Goal: Transaction & Acquisition: Purchase product/service

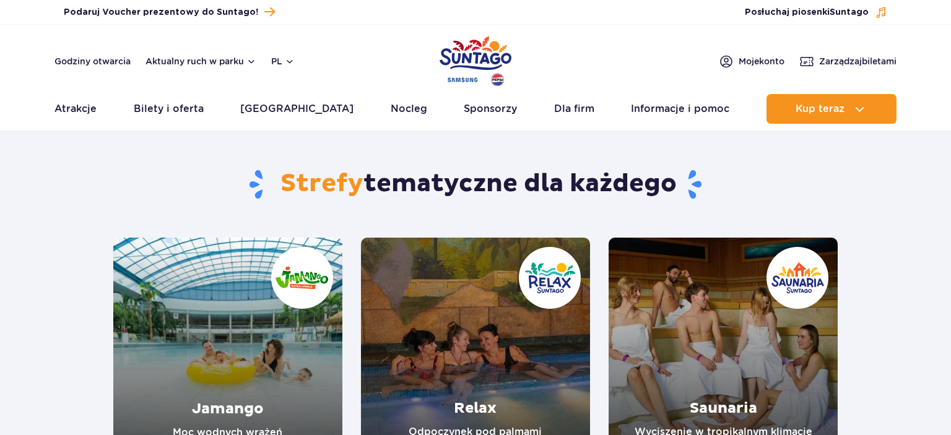
scroll to position [196, 0]
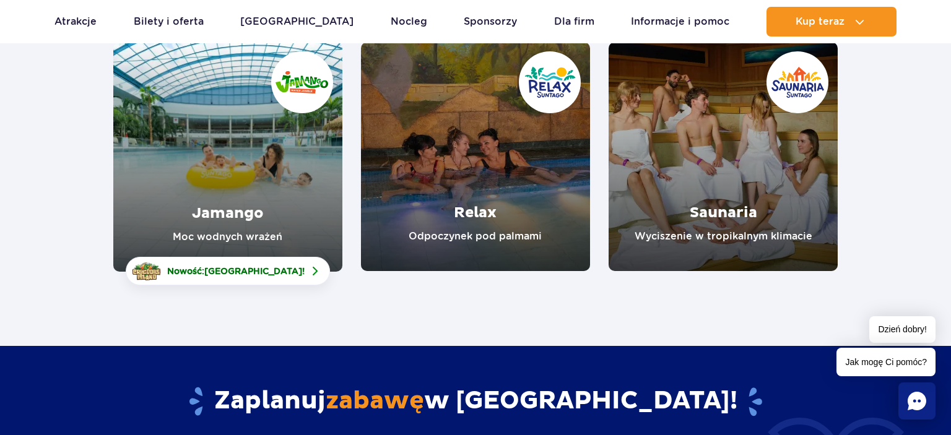
click at [470, 147] on link "Relax" at bounding box center [475, 156] width 229 height 229
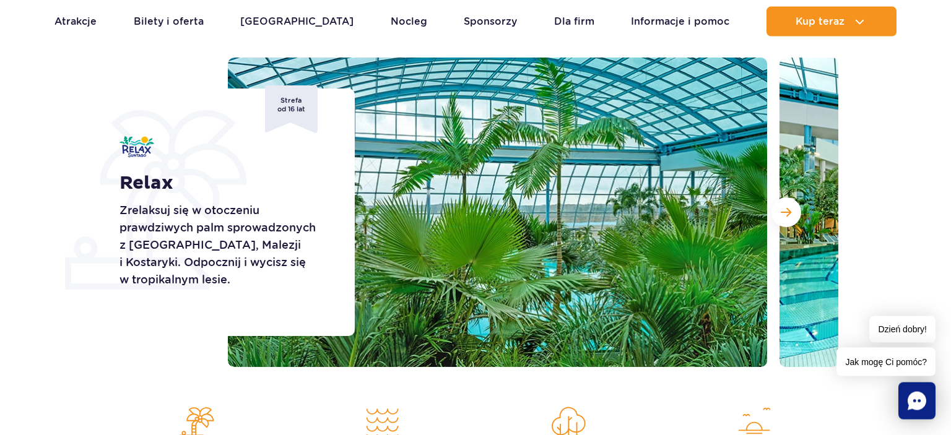
scroll to position [131, 0]
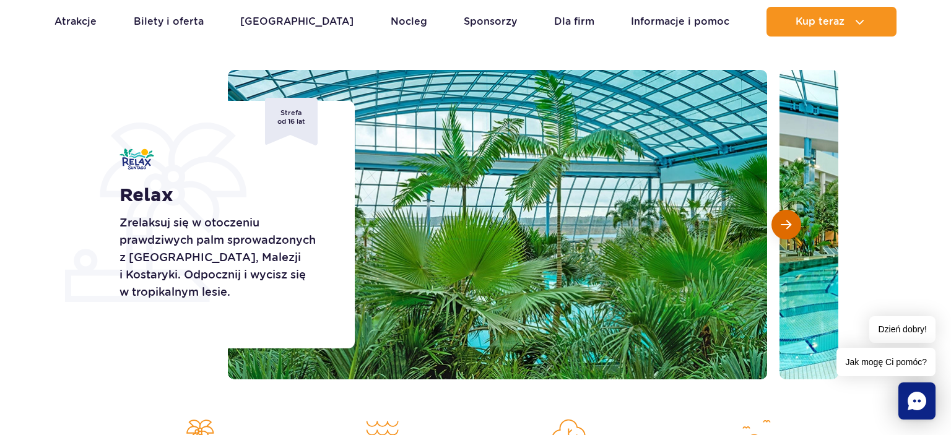
click at [789, 228] on span "Następny slajd" at bounding box center [785, 224] width 11 height 11
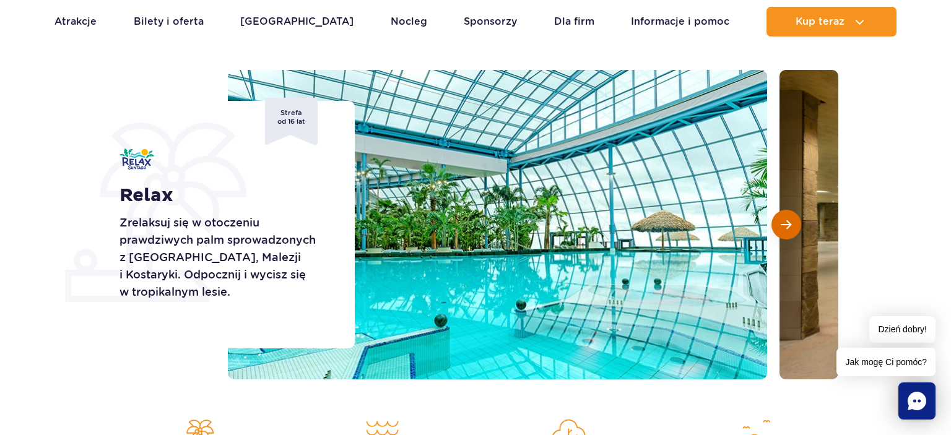
click at [789, 228] on span "Następny slajd" at bounding box center [785, 224] width 11 height 11
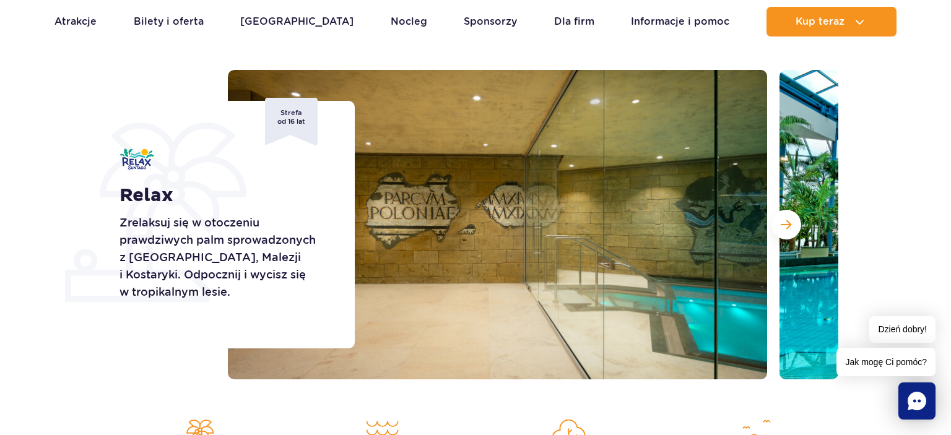
click at [308, 184] on h1 "Relax" at bounding box center [222, 195] width 207 height 22
click at [166, 78] on div "Relax Zrelaksuj się w otoczeniu prawdziwych palm sprowadzonych z Florydy, Malez…" at bounding box center [475, 224] width 743 height 309
click at [790, 224] on span "Następny slajd" at bounding box center [785, 224] width 11 height 11
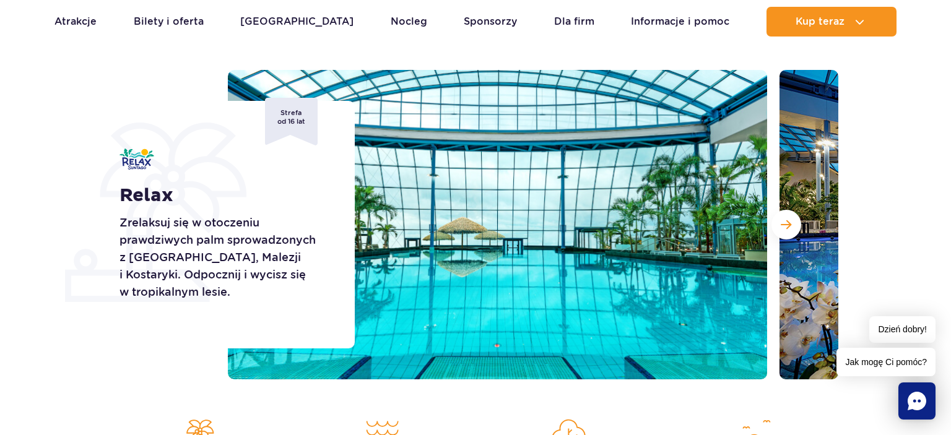
click at [650, 287] on img at bounding box center [497, 224] width 539 height 309
click at [786, 222] on span "Następny slajd" at bounding box center [785, 224] width 11 height 11
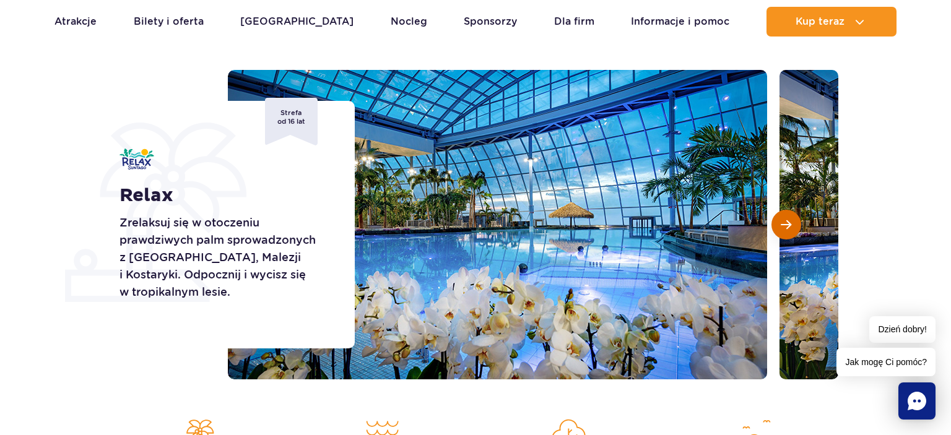
click at [786, 222] on span "Następny slajd" at bounding box center [785, 224] width 11 height 11
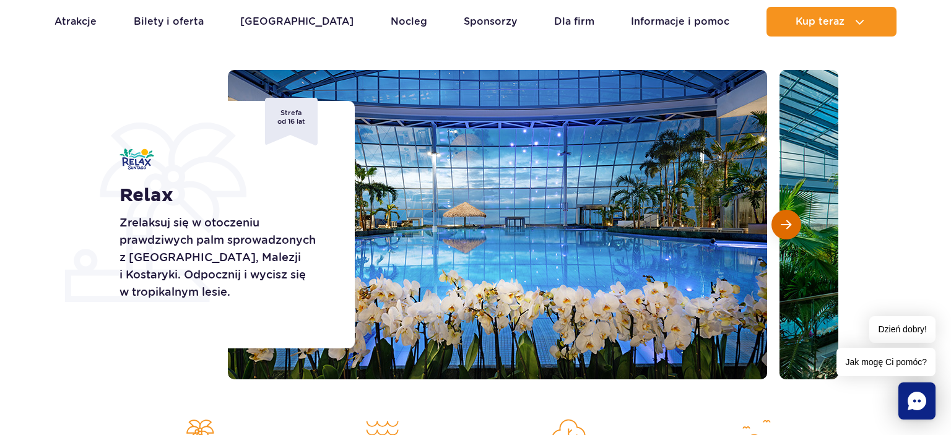
click at [786, 222] on span "Następny slajd" at bounding box center [785, 224] width 11 height 11
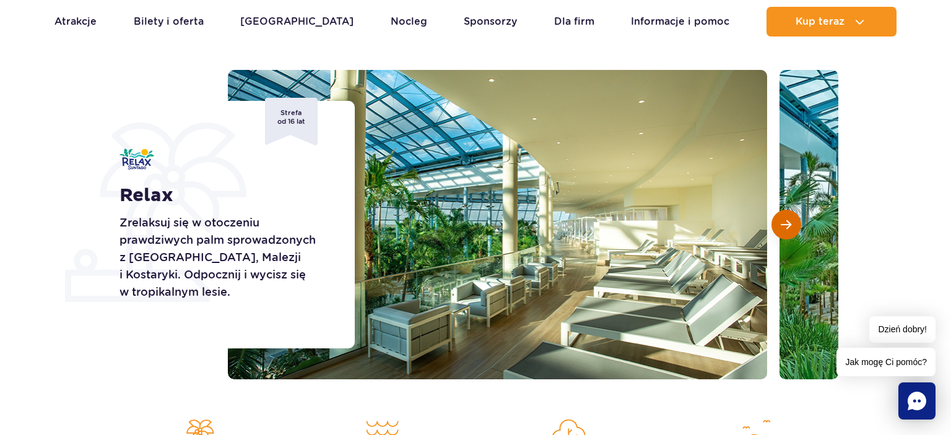
click at [786, 222] on span "Następny slajd" at bounding box center [785, 224] width 11 height 11
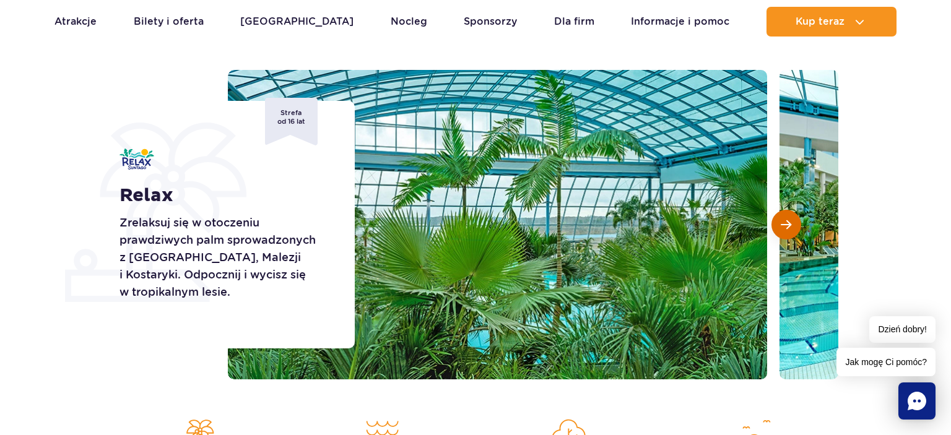
click at [786, 222] on span "Następny slajd" at bounding box center [785, 224] width 11 height 11
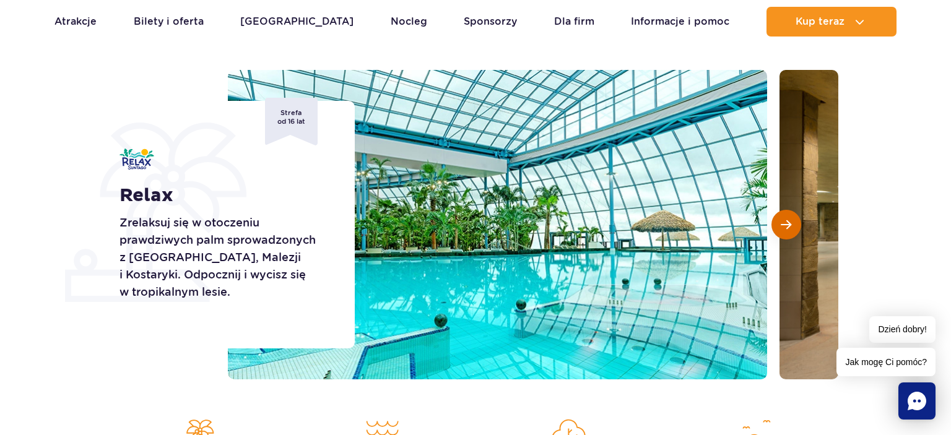
click at [786, 222] on span "Następny slajd" at bounding box center [785, 224] width 11 height 11
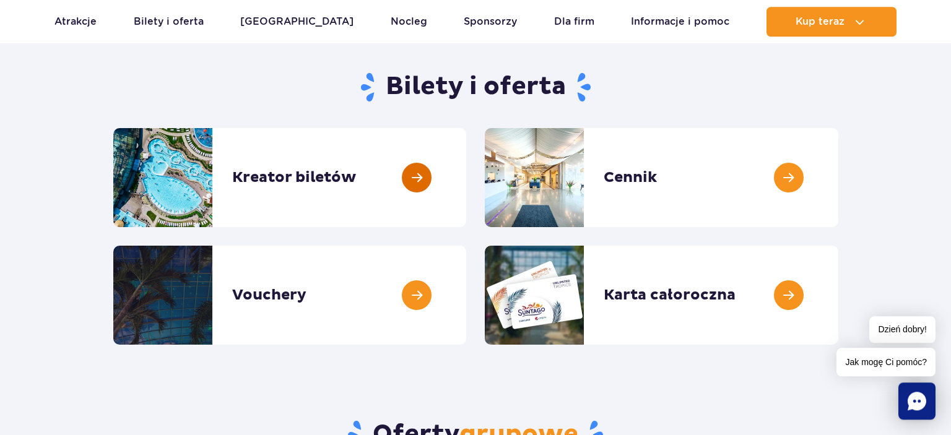
scroll to position [131, 0]
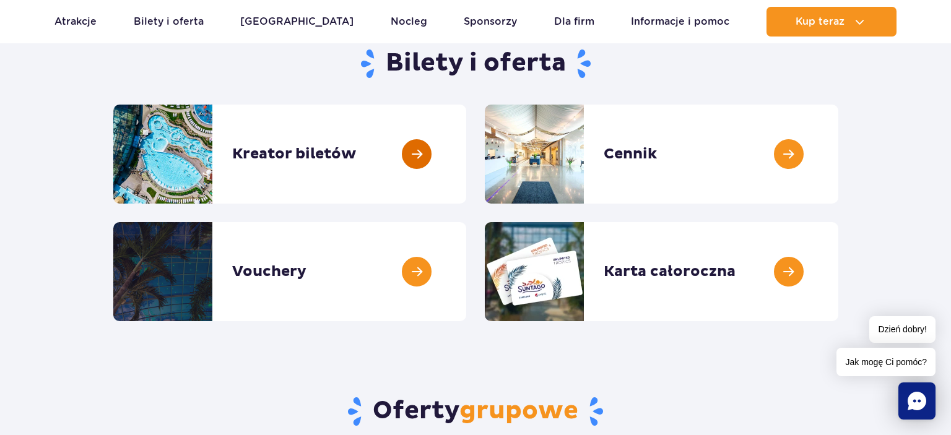
click at [466, 150] on link at bounding box center [466, 154] width 0 height 99
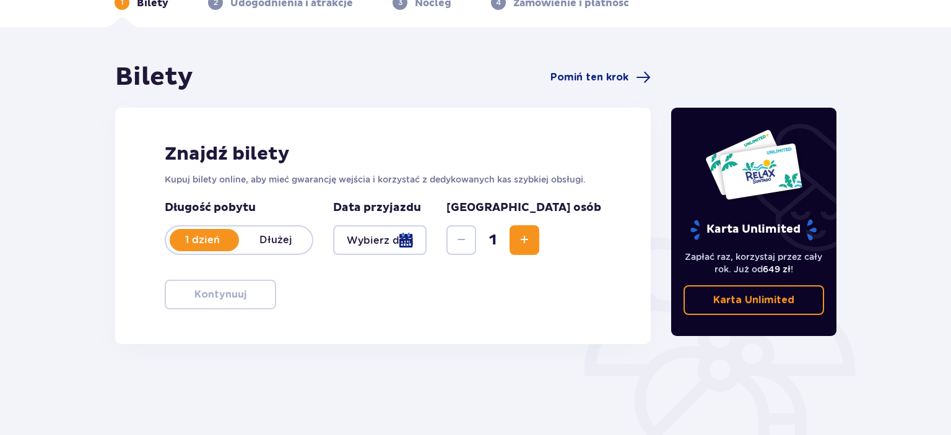
scroll to position [131, 0]
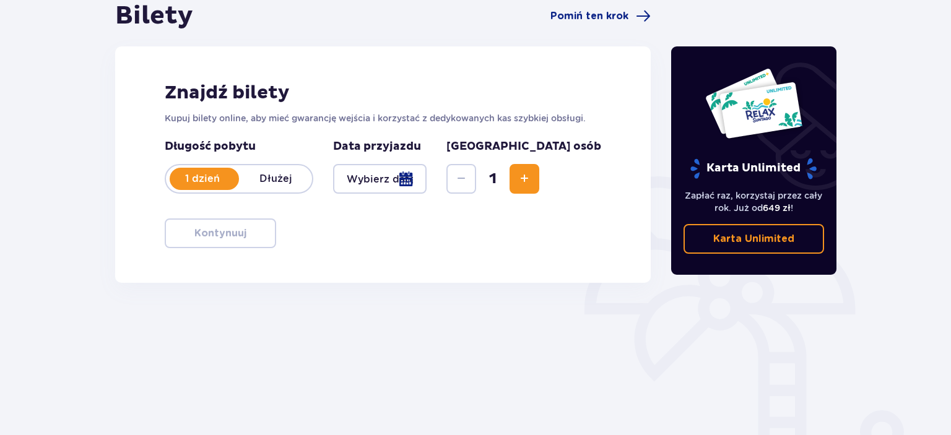
click at [269, 183] on p "Dłużej" at bounding box center [275, 179] width 73 height 14
click at [426, 172] on div at bounding box center [379, 179] width 93 height 30
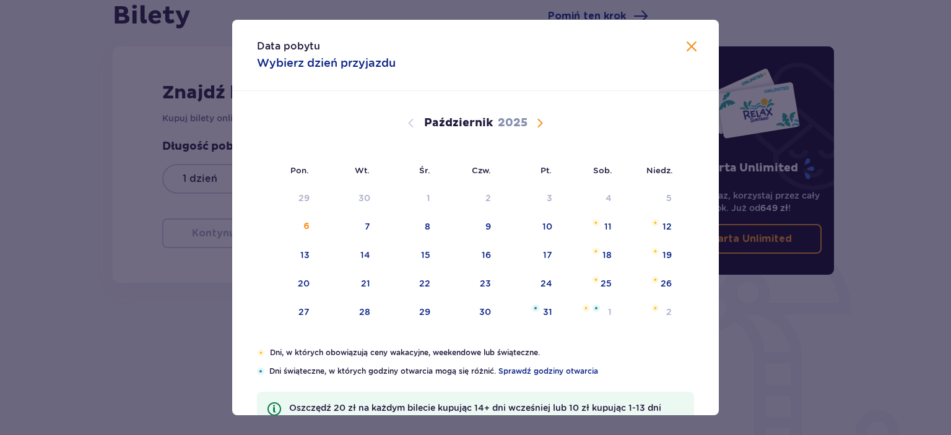
click at [533, 118] on span "Następny miesiąc" at bounding box center [539, 123] width 15 height 15
click at [548, 311] on div "28" at bounding box center [544, 312] width 11 height 12
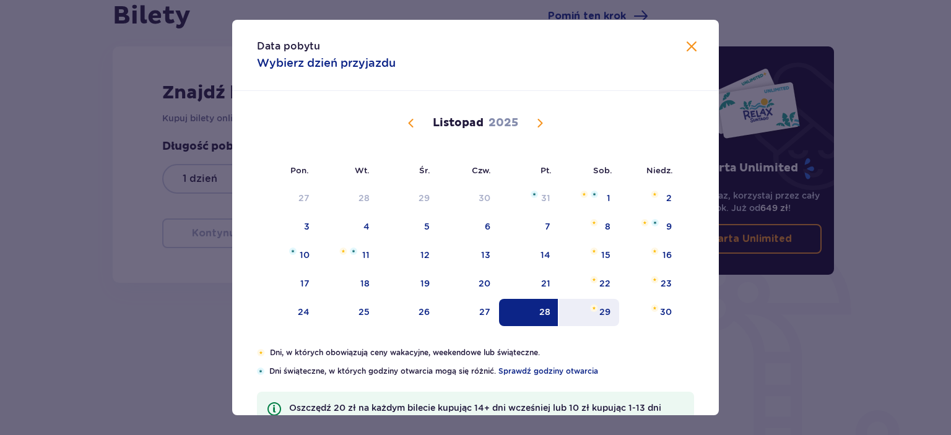
click at [605, 310] on div "29" at bounding box center [604, 312] width 11 height 12
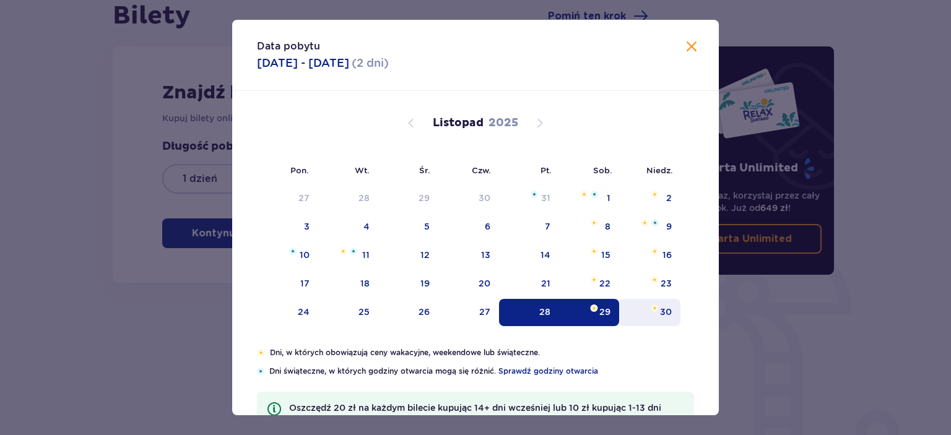
type input "[DATE] - [DATE]"
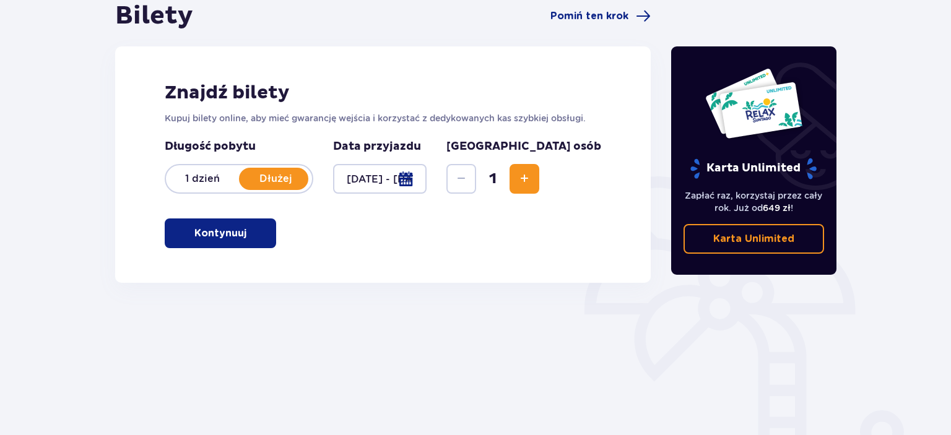
click at [545, 311] on div "Bilety Pomiń ten krok Znajdź bilety Kupuj bilety online, aby mieć gwarancję wej…" at bounding box center [383, 213] width 556 height 425
click at [224, 235] on p "Kontynuuj" at bounding box center [220, 234] width 52 height 14
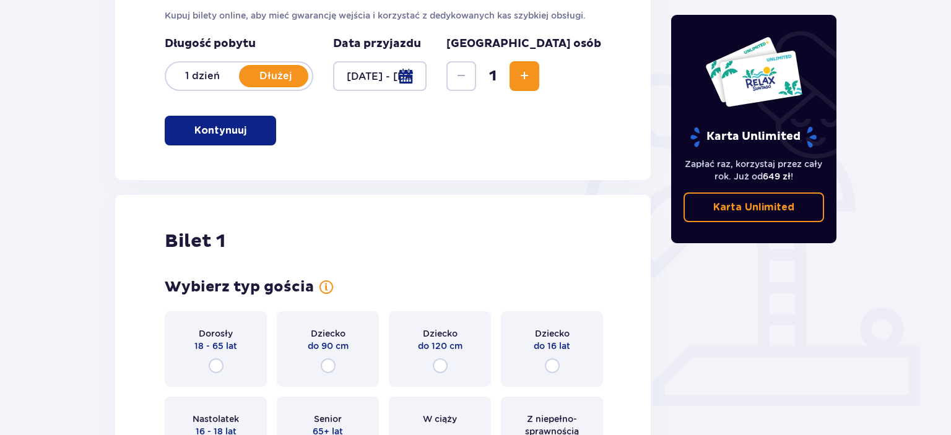
scroll to position [152, 0]
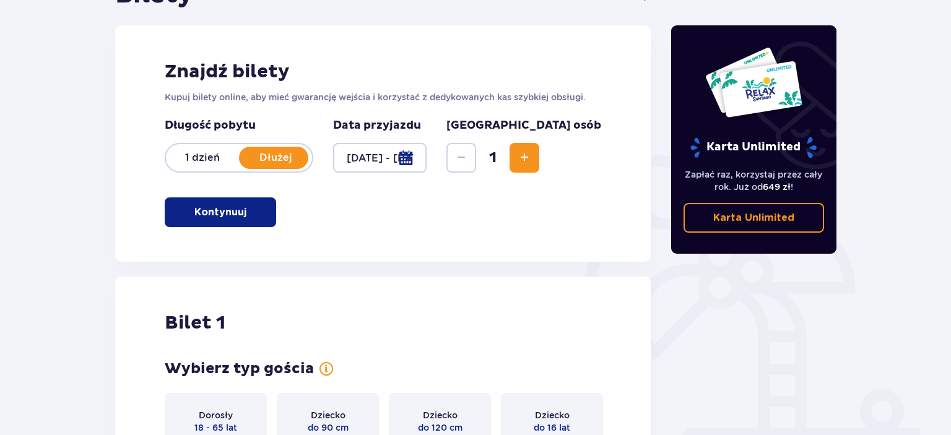
click at [539, 155] on button "Zwiększ" at bounding box center [524, 158] width 30 height 30
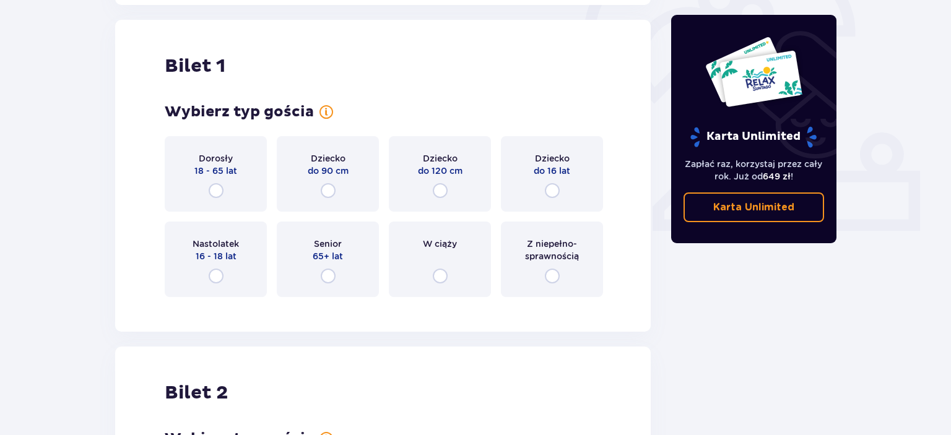
scroll to position [413, 0]
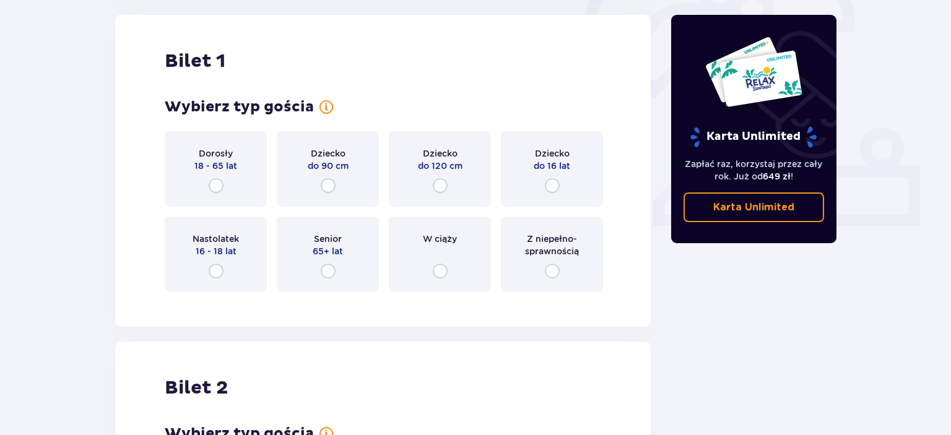
click at [212, 179] on input "radio" at bounding box center [216, 185] width 15 height 15
radio input "true"
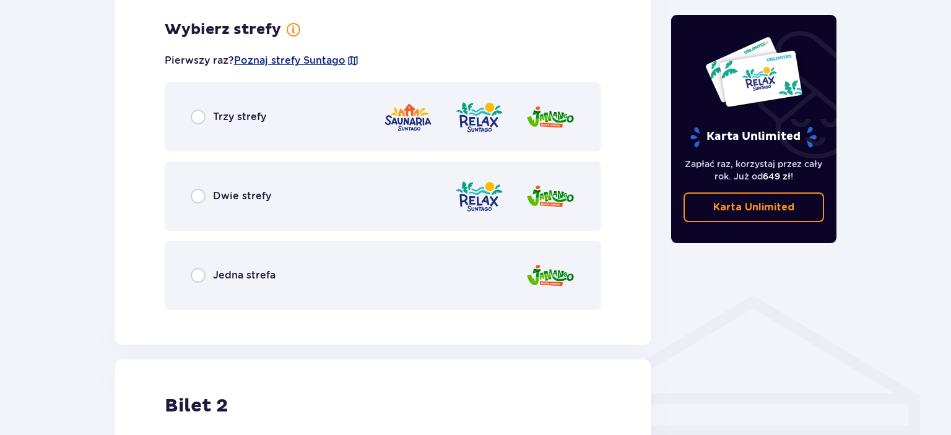
scroll to position [715, 0]
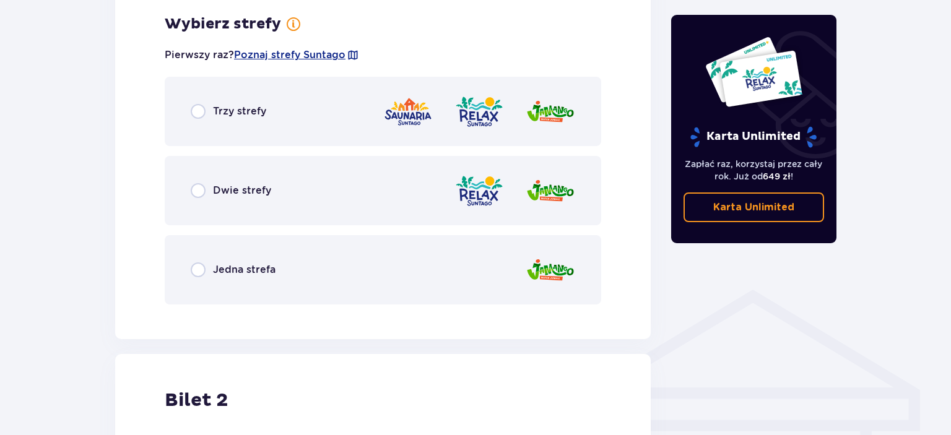
click at [197, 113] on input "radio" at bounding box center [198, 111] width 15 height 15
radio input "true"
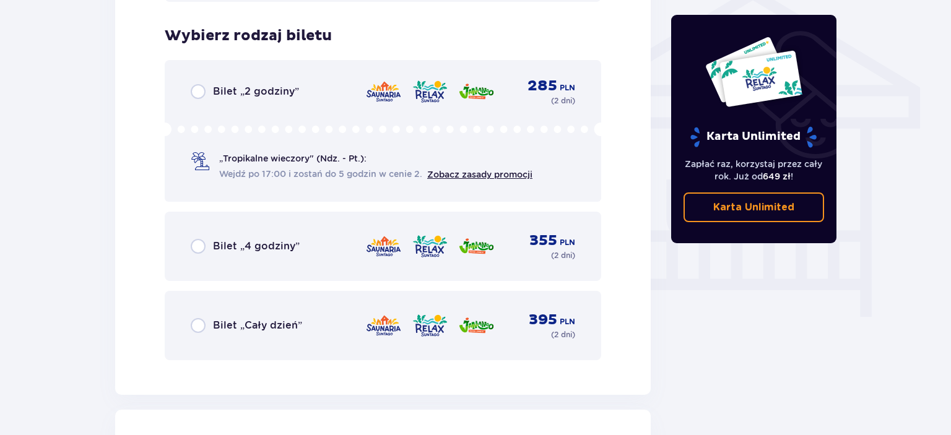
scroll to position [1030, 0]
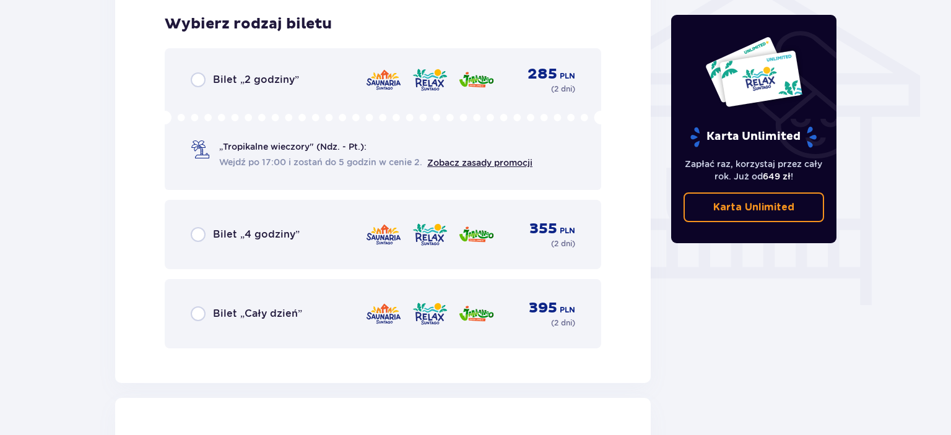
click at [196, 316] on input "radio" at bounding box center [198, 313] width 15 height 15
radio input "true"
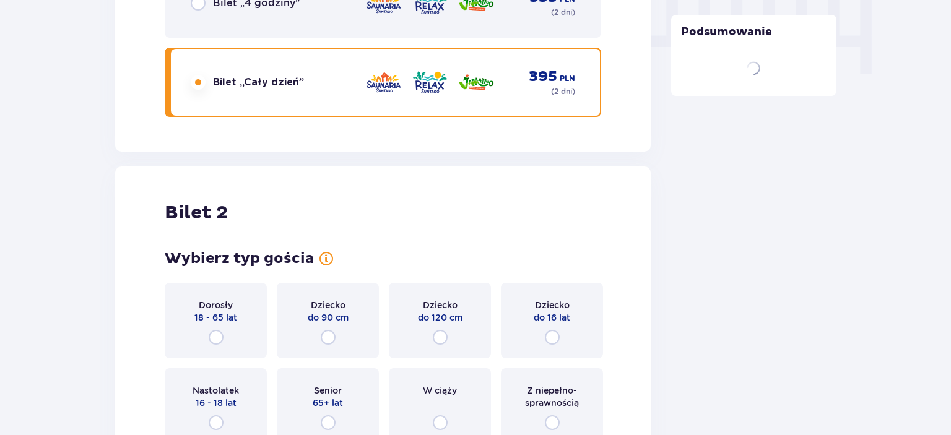
scroll to position [1412, 0]
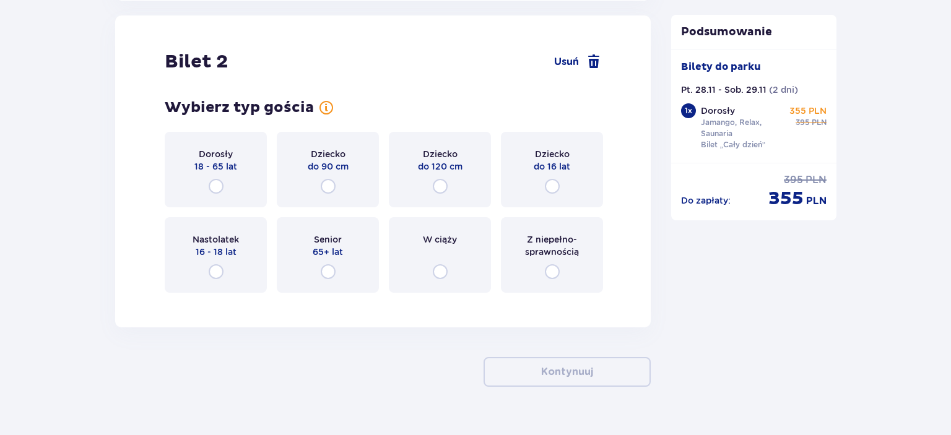
click at [210, 183] on input "radio" at bounding box center [216, 186] width 15 height 15
radio input "true"
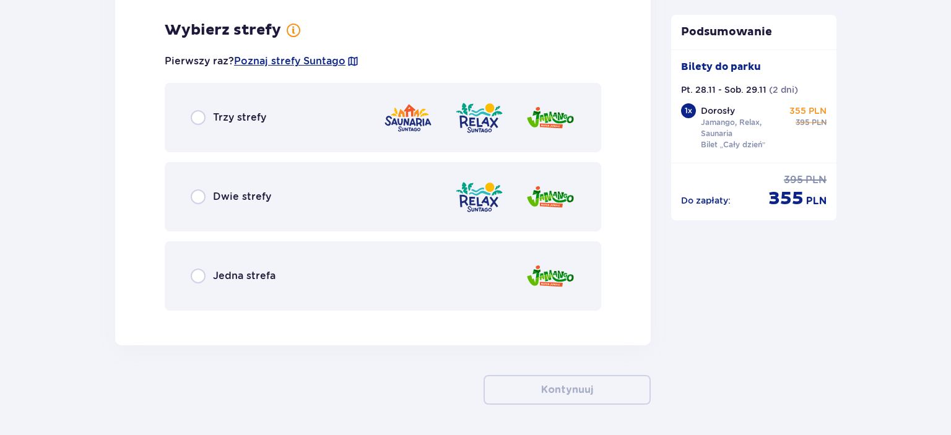
scroll to position [1714, 0]
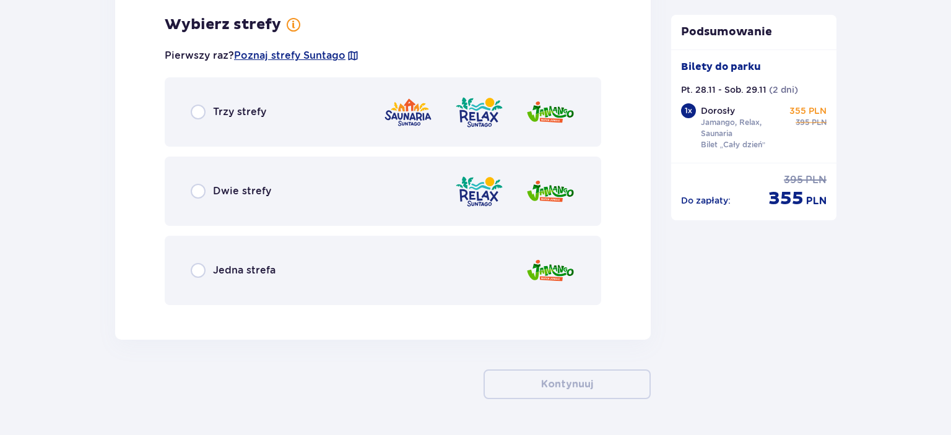
click at [207, 110] on div "Trzy strefy" at bounding box center [229, 112] width 76 height 15
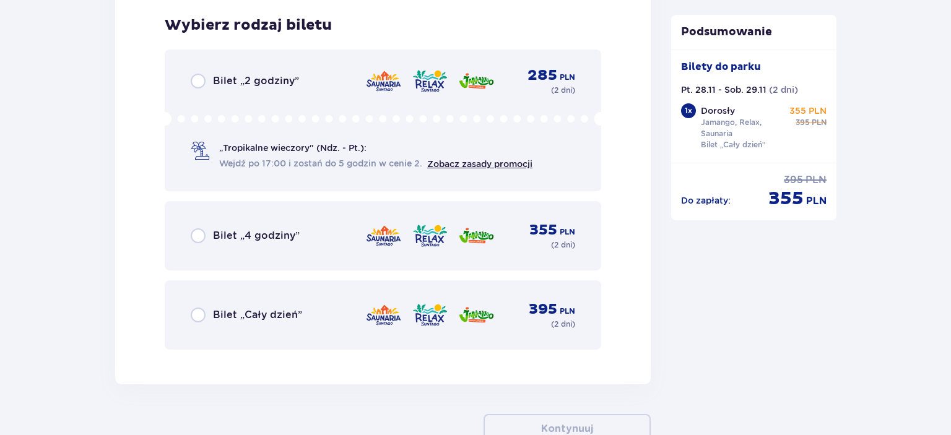
scroll to position [2029, 0]
click at [196, 317] on input "radio" at bounding box center [198, 314] width 15 height 15
radio input "true"
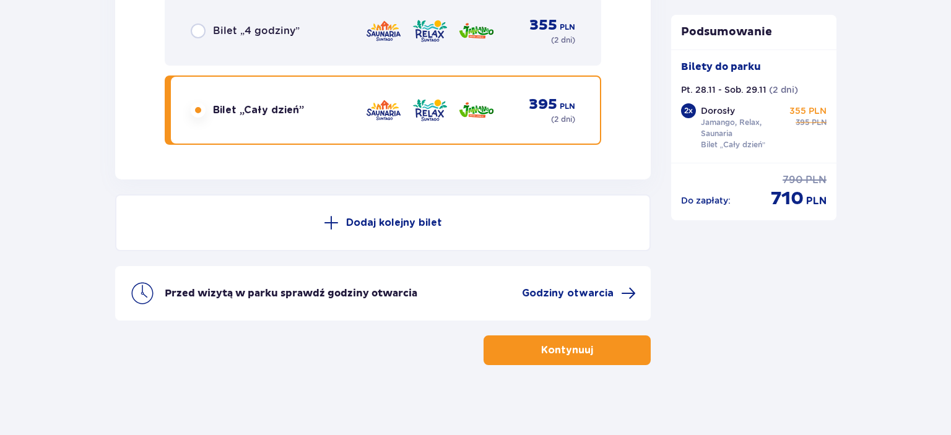
scroll to position [2235, 0]
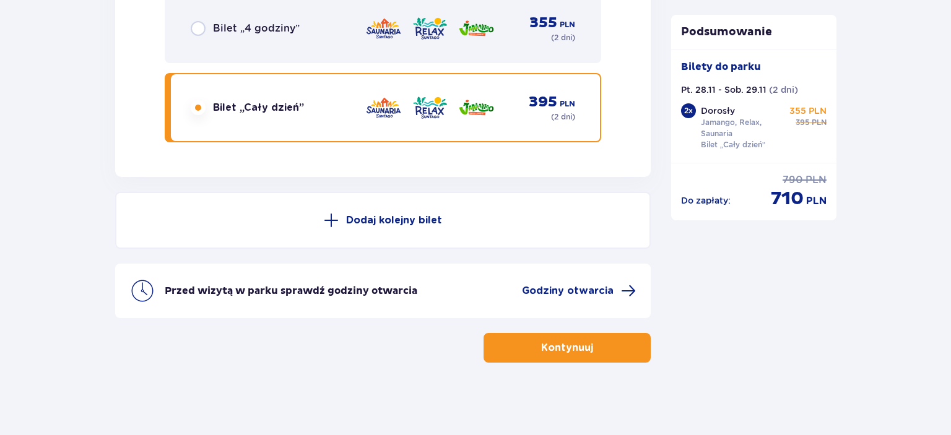
click at [558, 350] on p "Kontynuuj" at bounding box center [567, 348] width 52 height 14
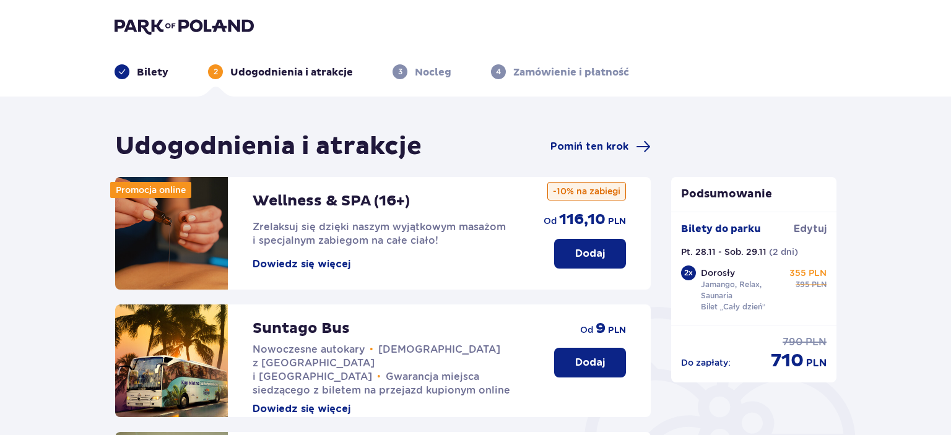
scroll to position [131, 0]
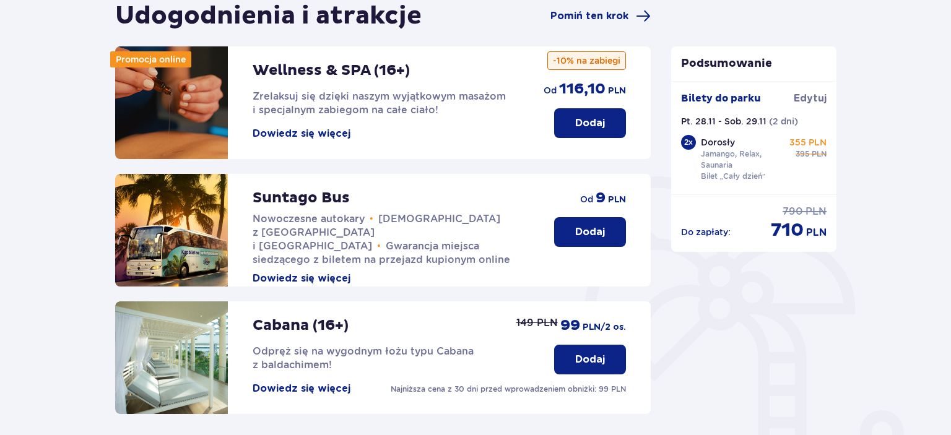
click at [587, 123] on p "Dodaj" at bounding box center [590, 123] width 30 height 14
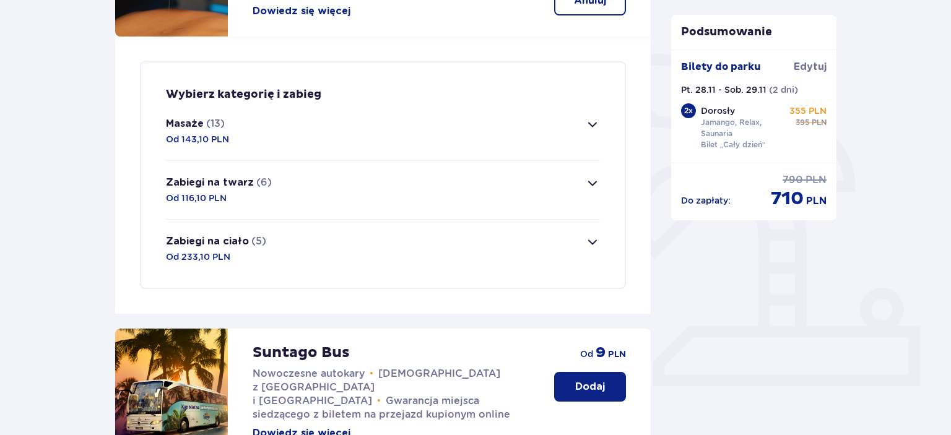
scroll to position [234, 0]
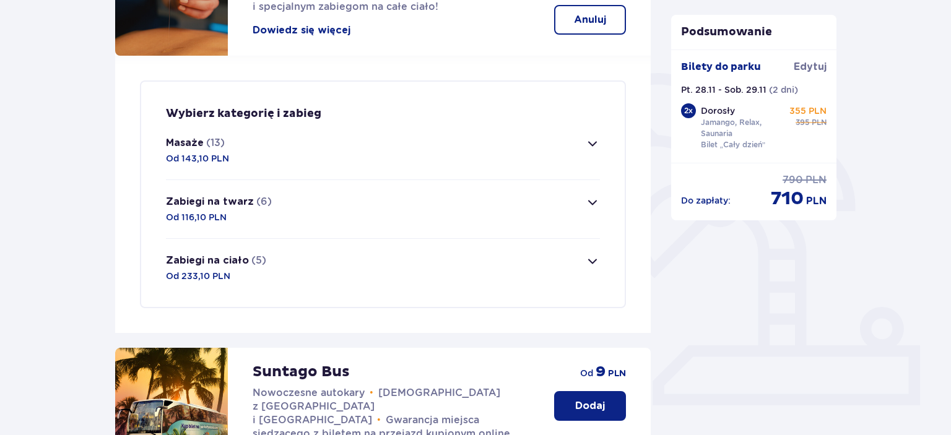
click at [594, 146] on span "button" at bounding box center [592, 143] width 15 height 15
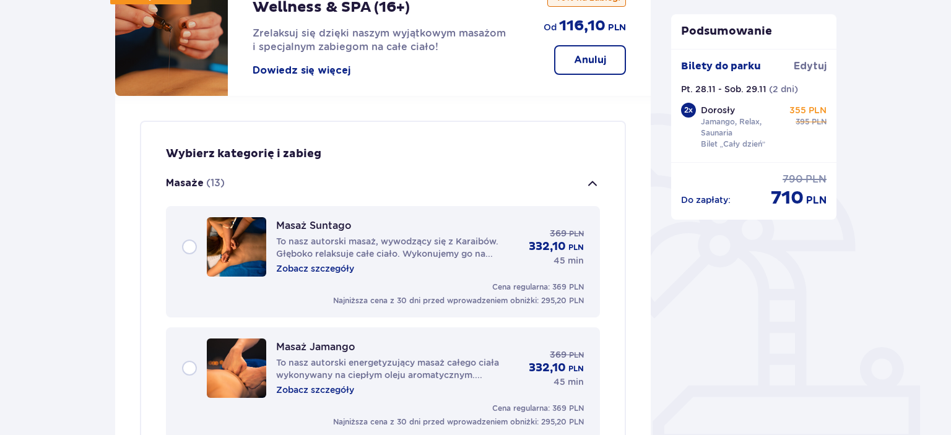
scroll to position [158, 0]
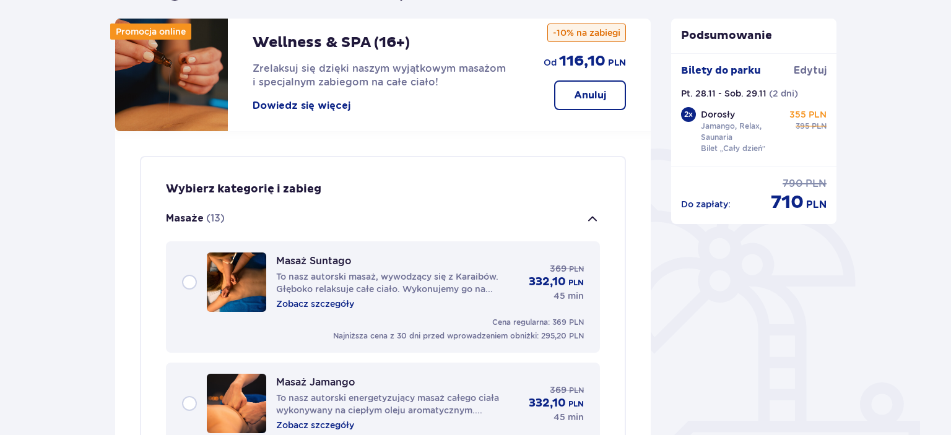
click at [194, 217] on p "Masaże" at bounding box center [185, 219] width 38 height 14
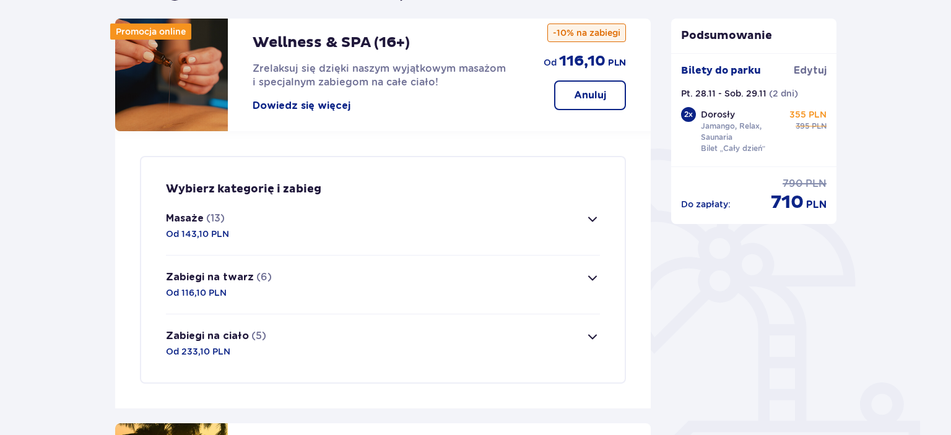
click at [594, 219] on span "button" at bounding box center [592, 219] width 15 height 15
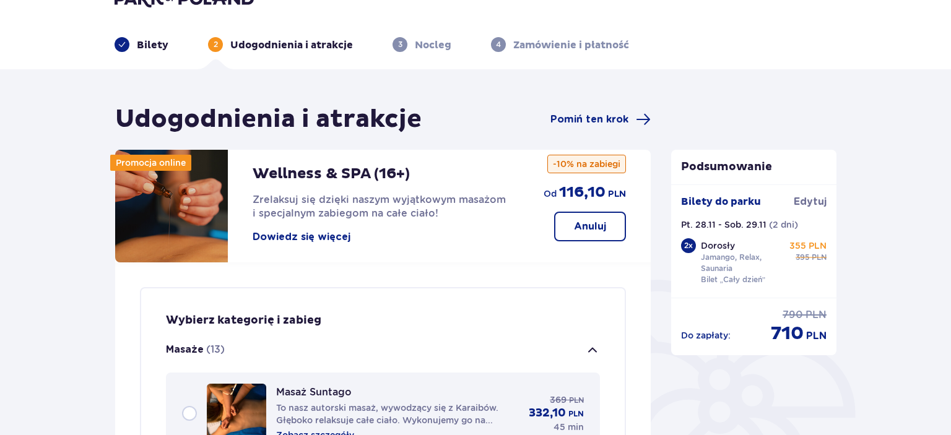
scroll to position [0, 0]
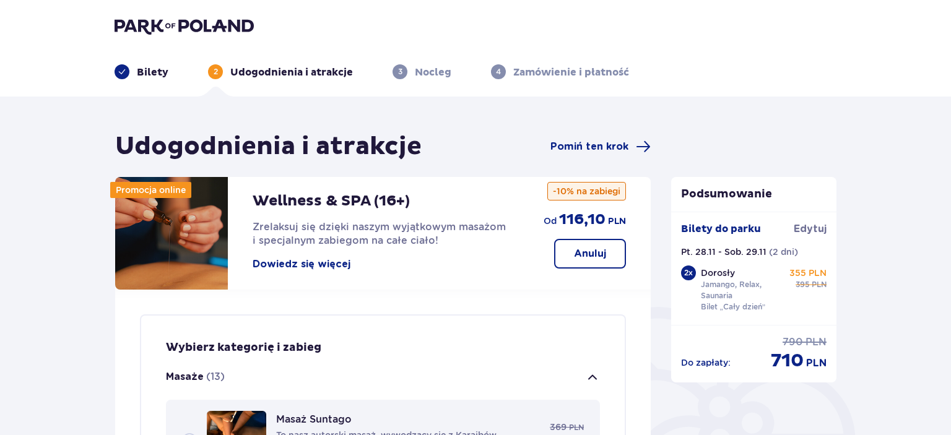
click at [439, 145] on div "Udogodnienia i atrakcje Pomiń ten krok" at bounding box center [382, 146] width 535 height 31
